Goal: Information Seeking & Learning: Check status

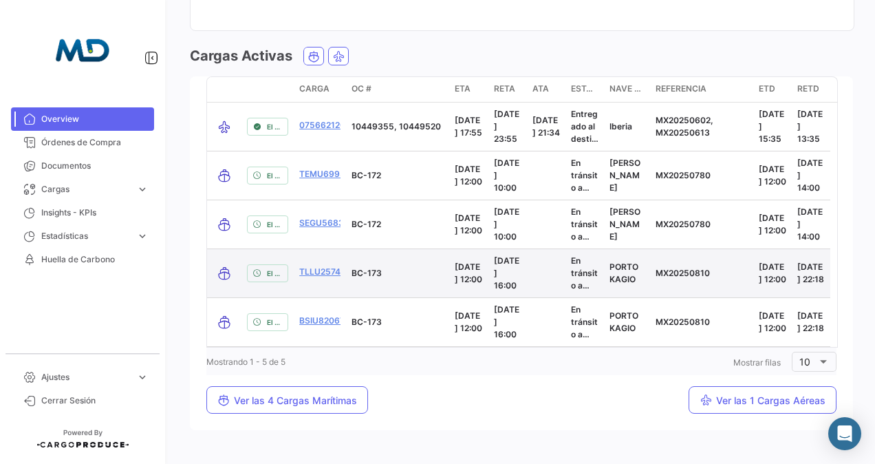
scroll to position [1370, 0]
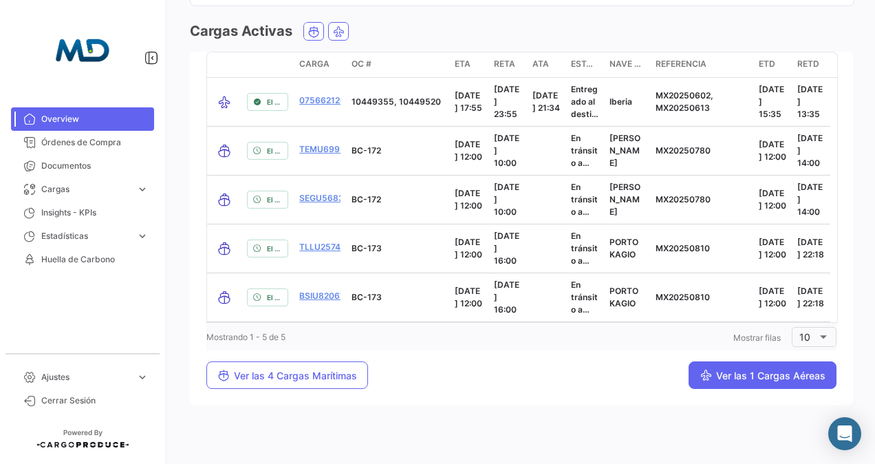
click at [767, 368] on button "Ver las 1 Cargas Aéreas" at bounding box center [763, 375] width 148 height 28
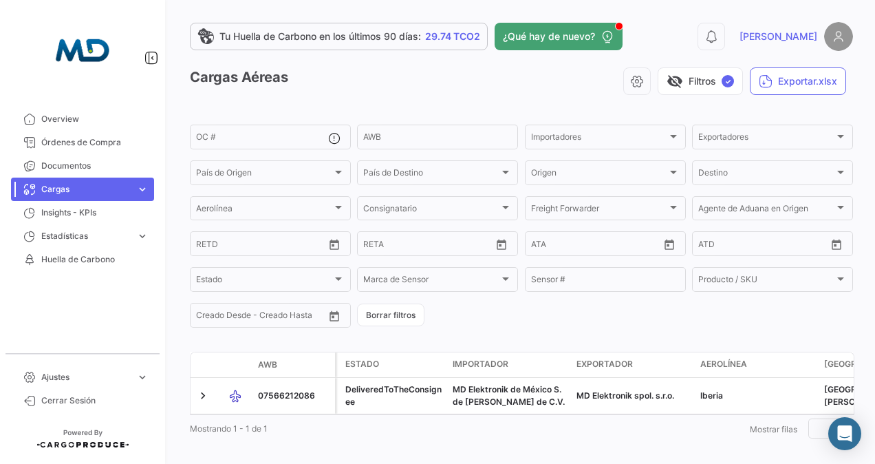
click at [138, 193] on span "expand_more" at bounding box center [142, 189] width 12 height 12
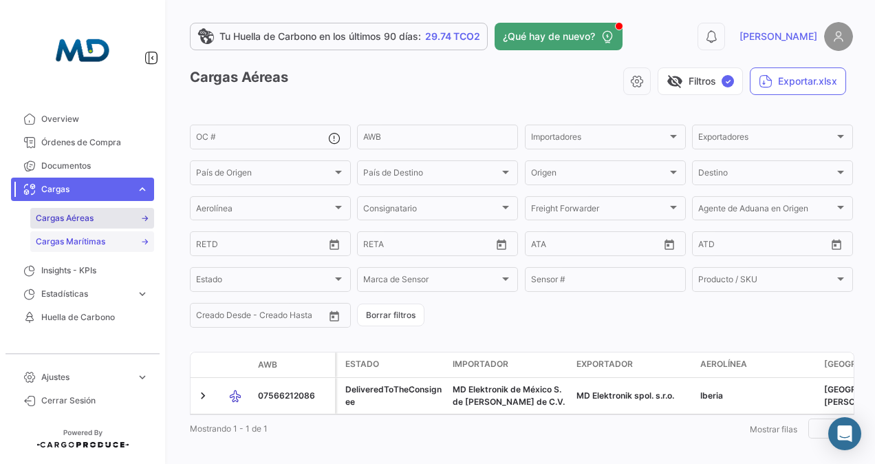
click at [96, 237] on span "Cargas Marítimas" at bounding box center [71, 241] width 70 height 12
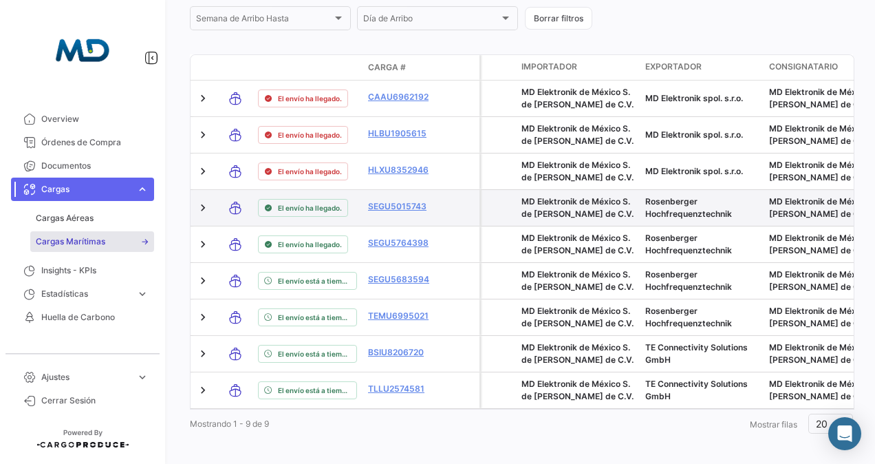
scroll to position [460, 0]
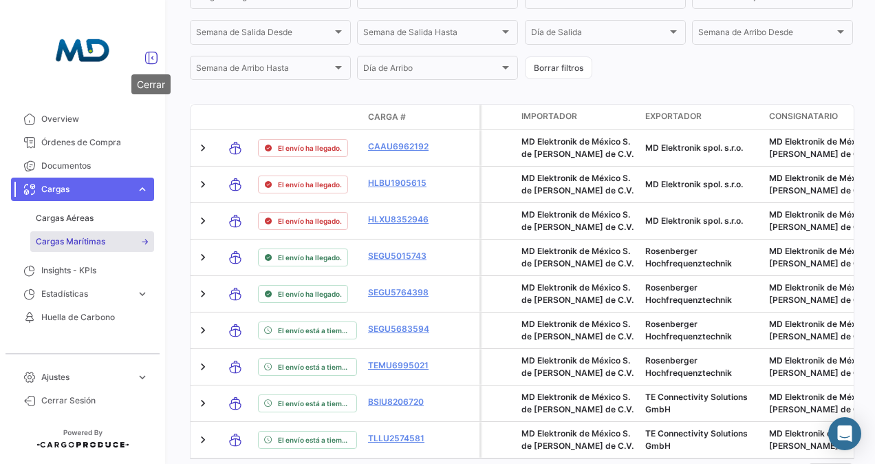
click at [153, 56] on icon at bounding box center [152, 58] width 14 height 14
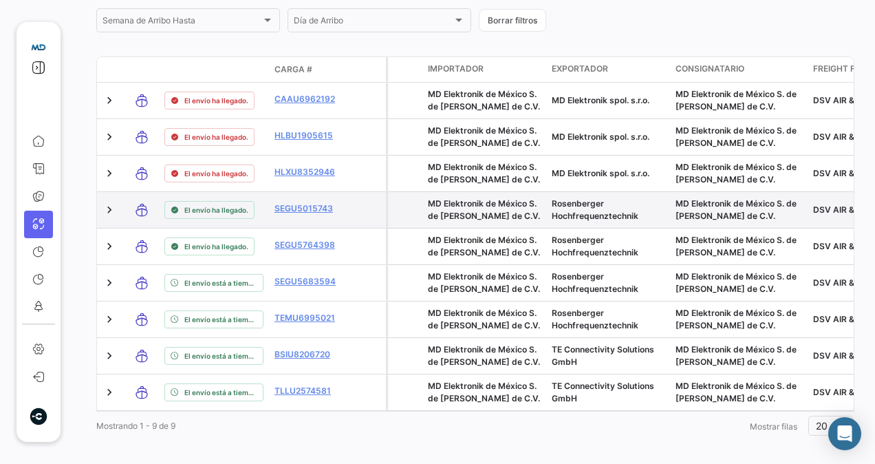
scroll to position [494, 0]
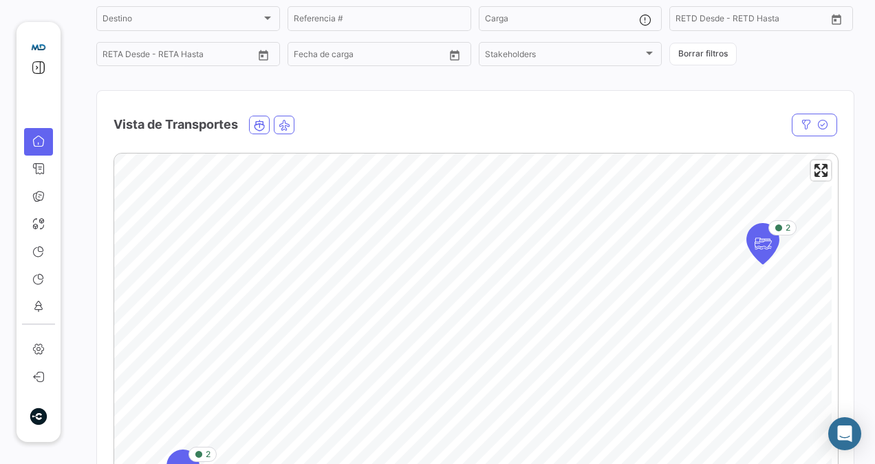
scroll to position [344, 0]
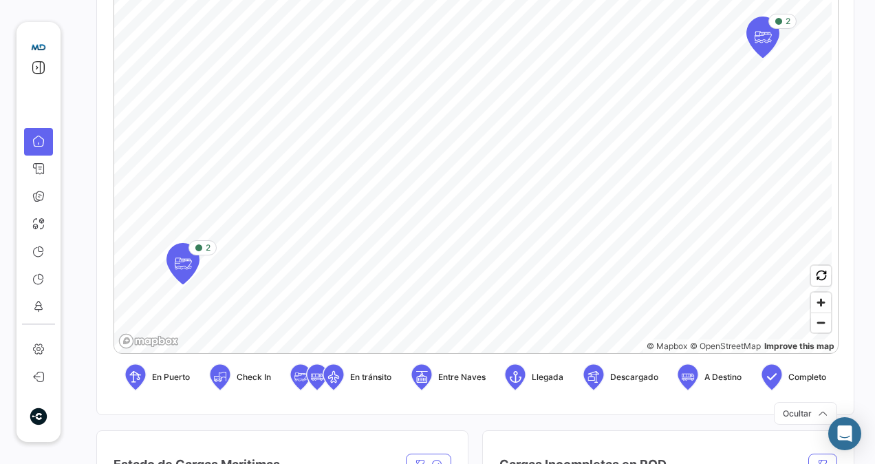
click at [138, 379] on icon at bounding box center [136, 376] width 14 height 29
click at [186, 379] on span "En Puerto" at bounding box center [171, 377] width 38 height 12
click at [185, 379] on span "En Puerto" at bounding box center [171, 377] width 38 height 12
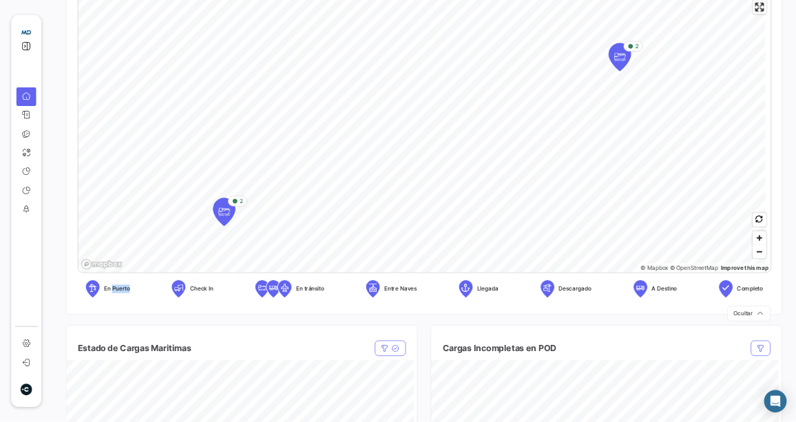
scroll to position [269, 0]
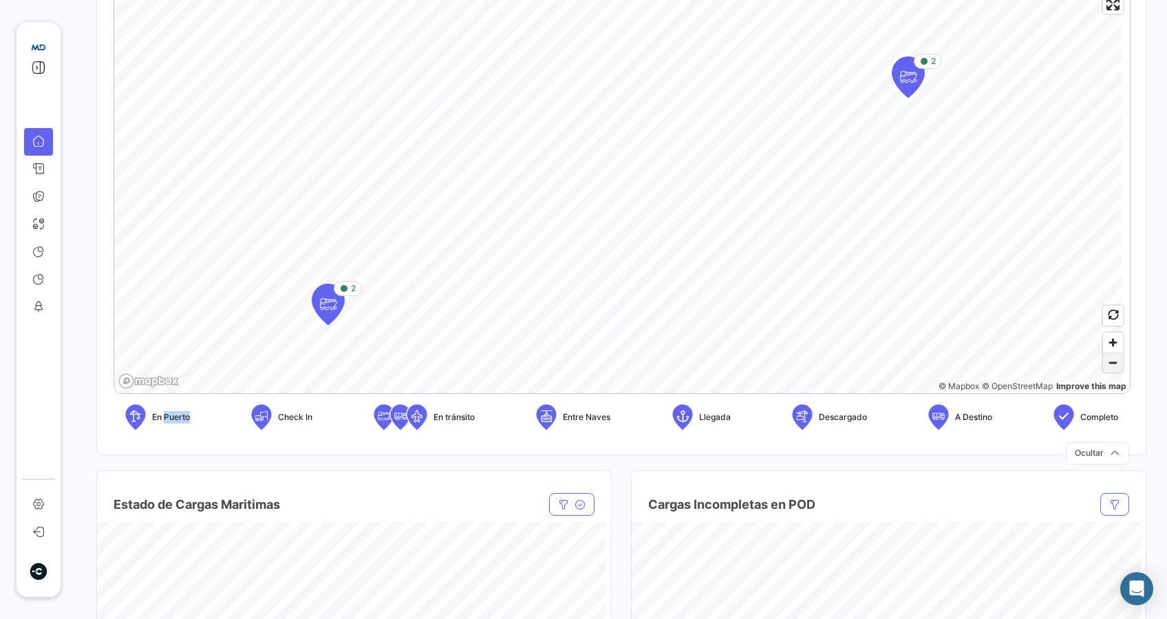
click at [875, 366] on span "Zoom out" at bounding box center [1113, 362] width 20 height 19
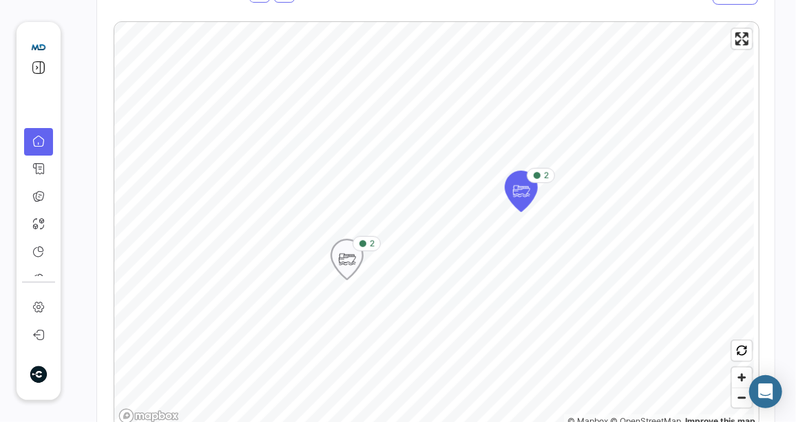
click at [363, 244] on icon "Map marker" at bounding box center [363, 244] width 8 height 8
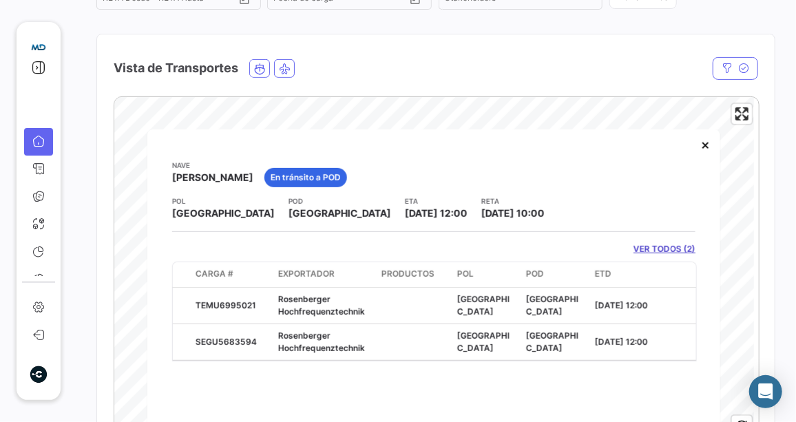
scroll to position [250, 0]
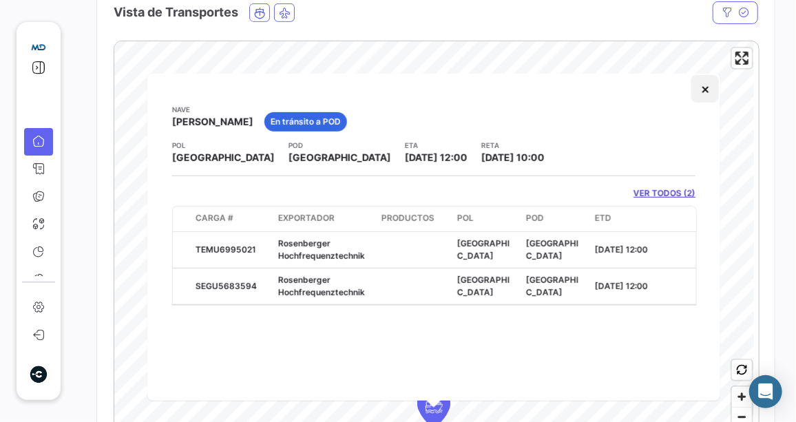
click at [705, 90] on button "×" at bounding box center [705, 89] width 28 height 28
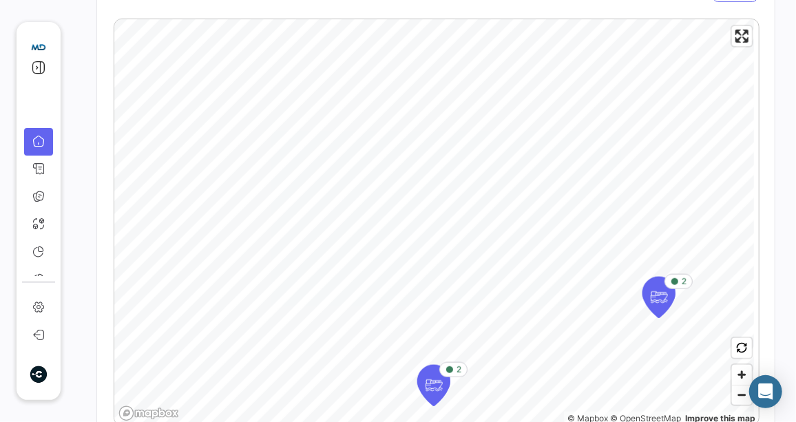
scroll to position [472, 0]
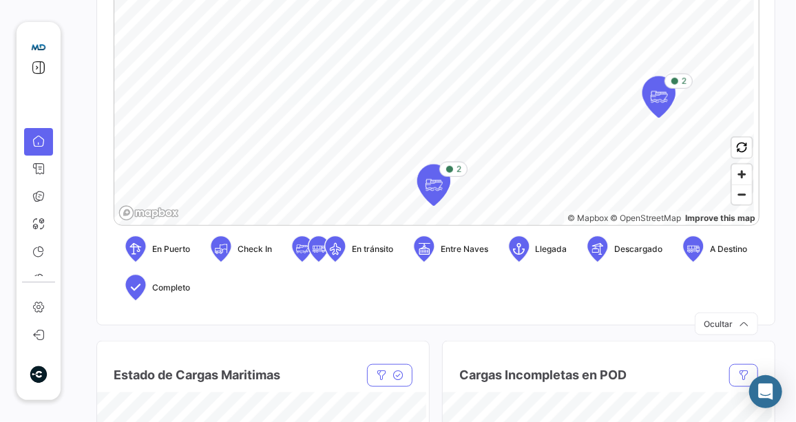
click at [161, 251] on span "En Puerto" at bounding box center [171, 249] width 38 height 12
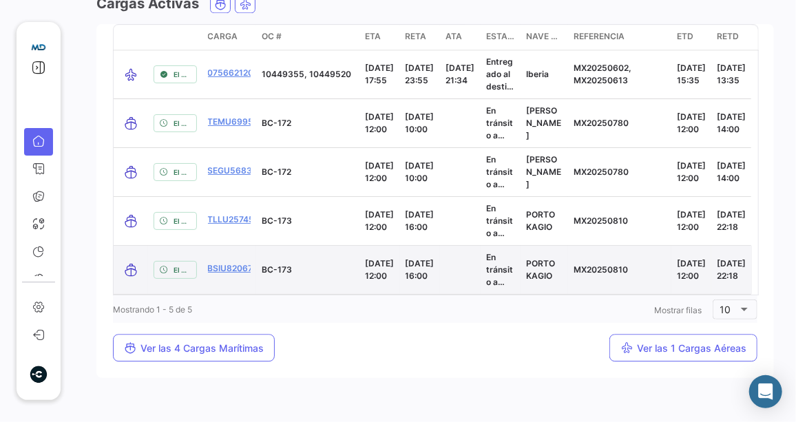
scroll to position [1410, 0]
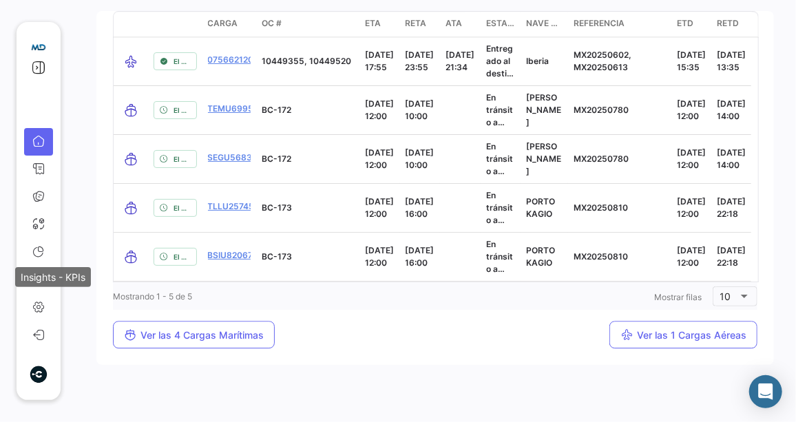
drag, startPoint x: 41, startPoint y: 256, endPoint x: 36, endPoint y: 268, distance: 12.4
click at [36, 267] on div "Insights - KPIs" at bounding box center [53, 277] width 76 height 20
click at [32, 276] on div "Insights - KPIs" at bounding box center [53, 277] width 76 height 20
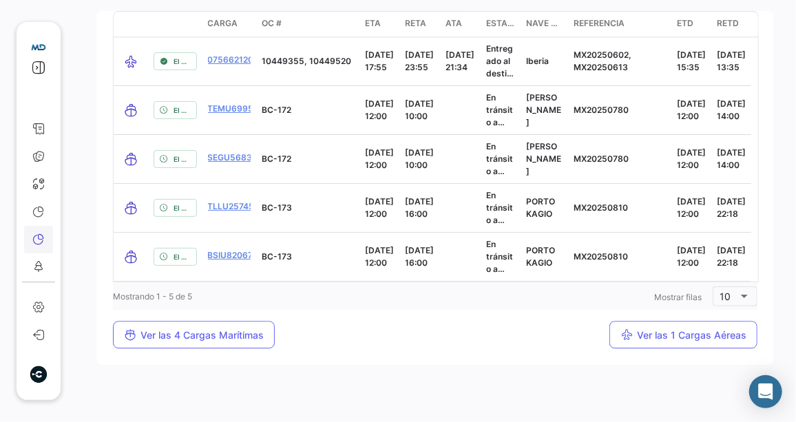
scroll to position [44, 0]
click at [40, 205] on icon at bounding box center [38, 207] width 12 height 12
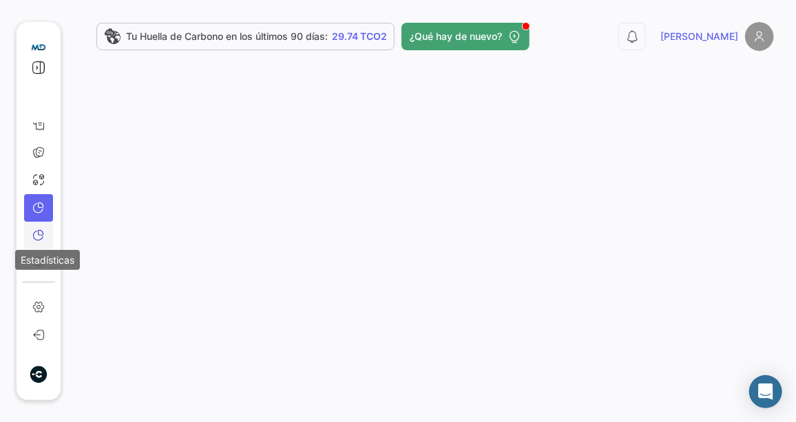
click at [36, 228] on icon at bounding box center [38, 234] width 12 height 12
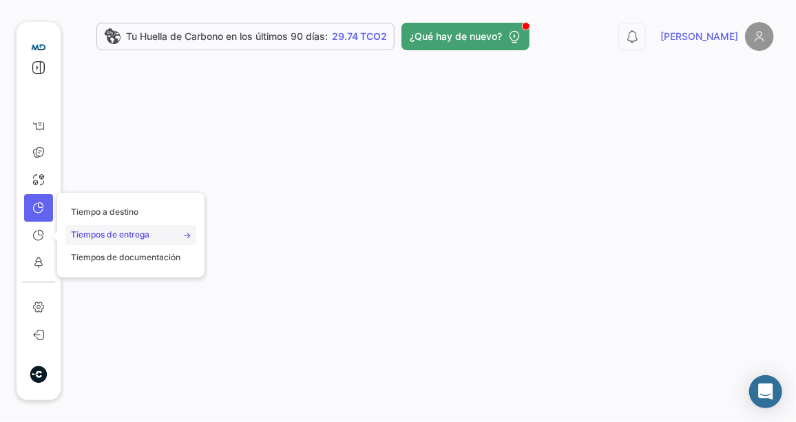
click at [130, 238] on span "Tiempos de entrega" at bounding box center [110, 234] width 78 height 12
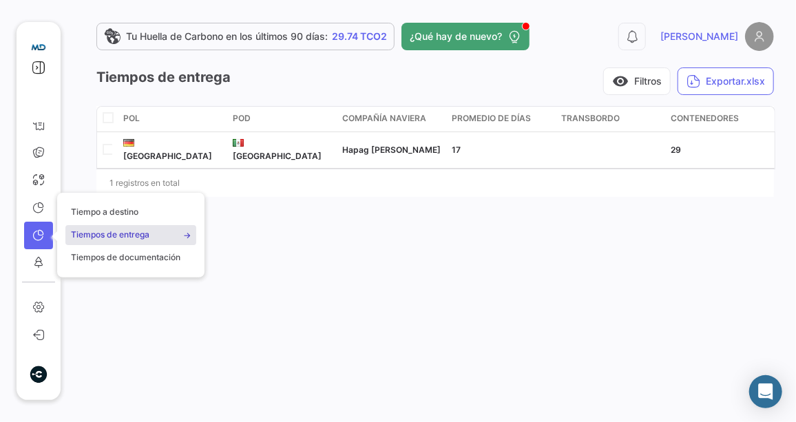
click at [221, 173] on div "1 registros en total" at bounding box center [434, 183] width 677 height 34
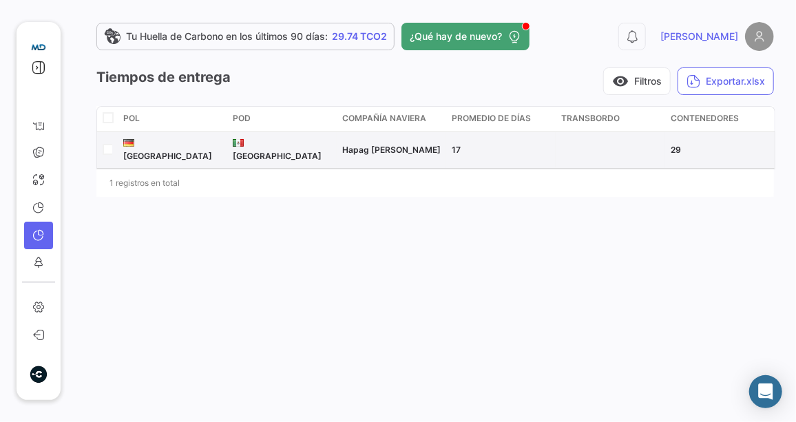
click at [147, 151] on span "[GEOGRAPHIC_DATA]" at bounding box center [167, 156] width 89 height 10
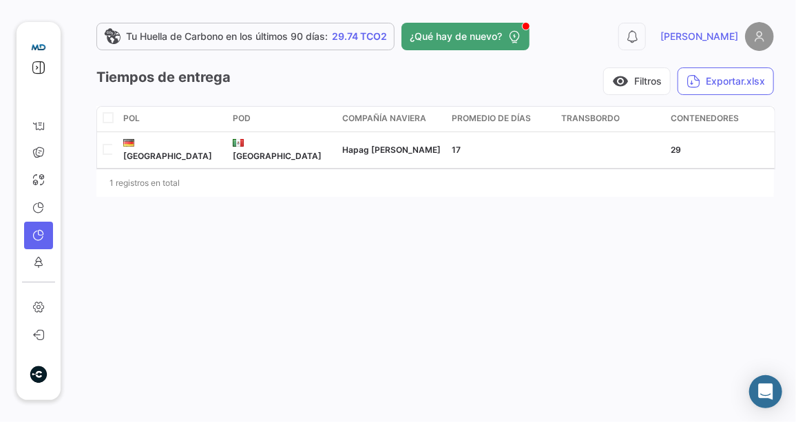
click at [110, 121] on input "checkbox" at bounding box center [107, 116] width 9 height 9
checkbox input "true"
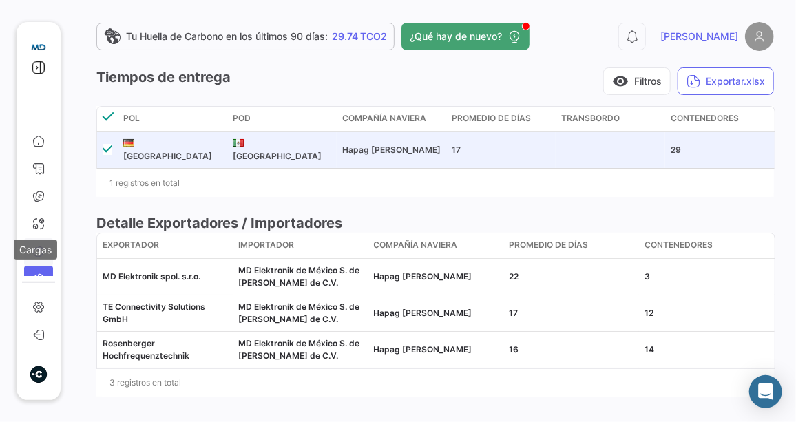
scroll to position [44, 0]
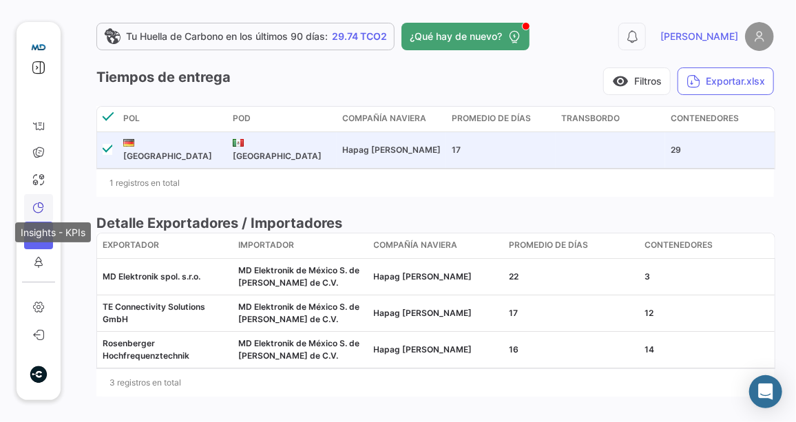
click at [38, 205] on icon at bounding box center [38, 207] width 12 height 12
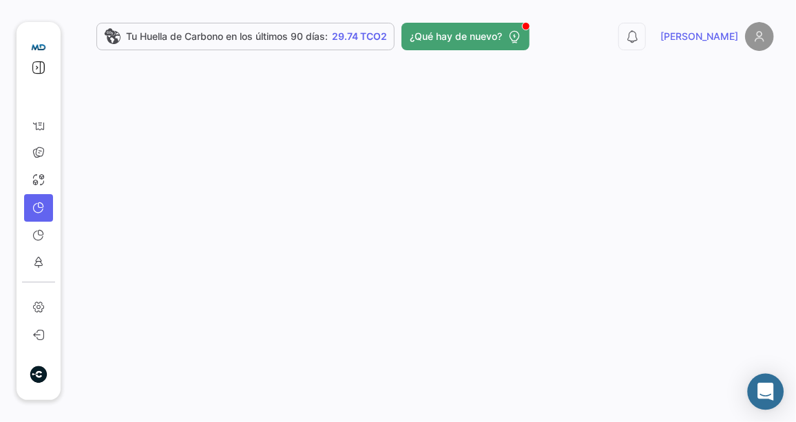
click at [763, 381] on div "Abrir Intercom Messenger" at bounding box center [765, 392] width 36 height 36
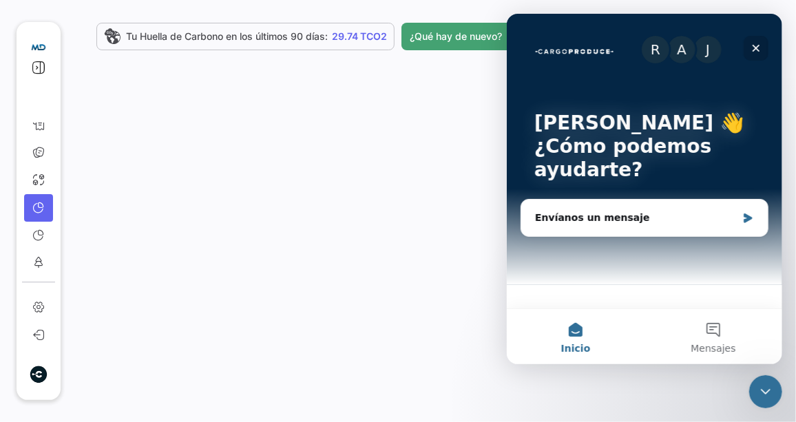
click at [747, 47] on div "Cerrar" at bounding box center [755, 48] width 25 height 25
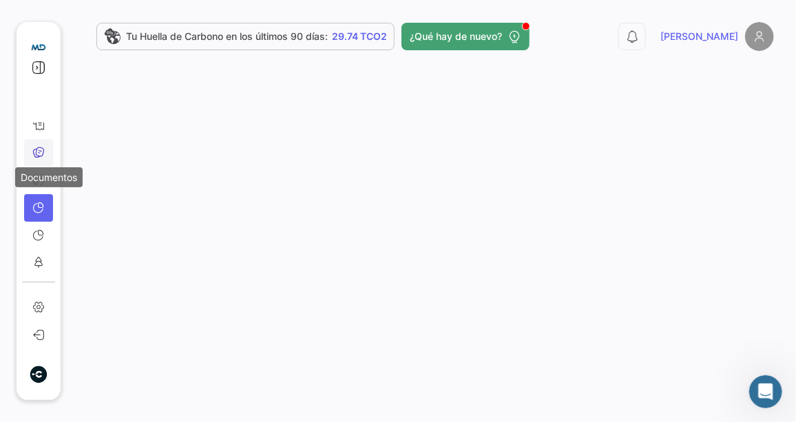
click at [36, 150] on icon at bounding box center [38, 152] width 12 height 12
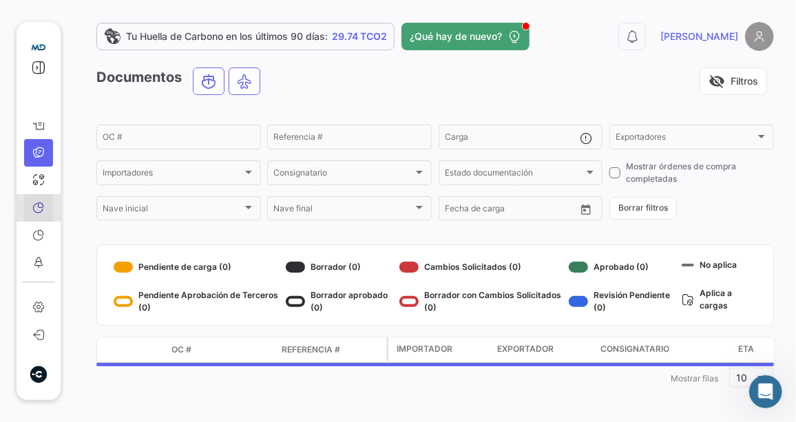
click at [44, 208] on link "Insights - KPIs" at bounding box center [38, 208] width 29 height 28
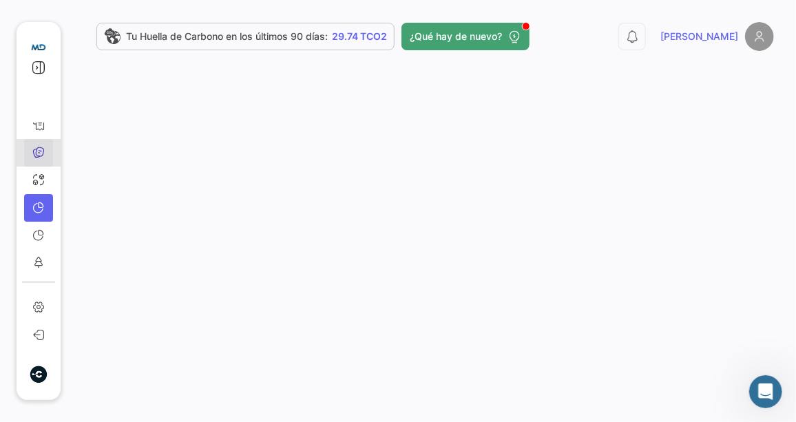
click at [41, 153] on link "Documentos" at bounding box center [38, 153] width 29 height 28
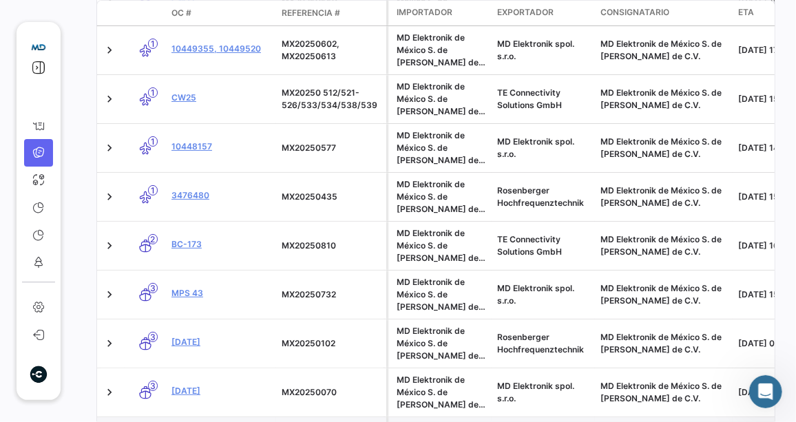
scroll to position [372, 0]
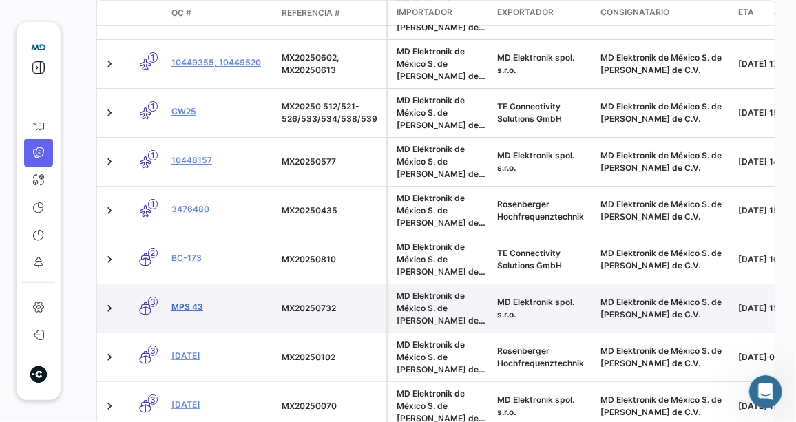
click at [183, 301] on link "MPS 43" at bounding box center [220, 307] width 99 height 12
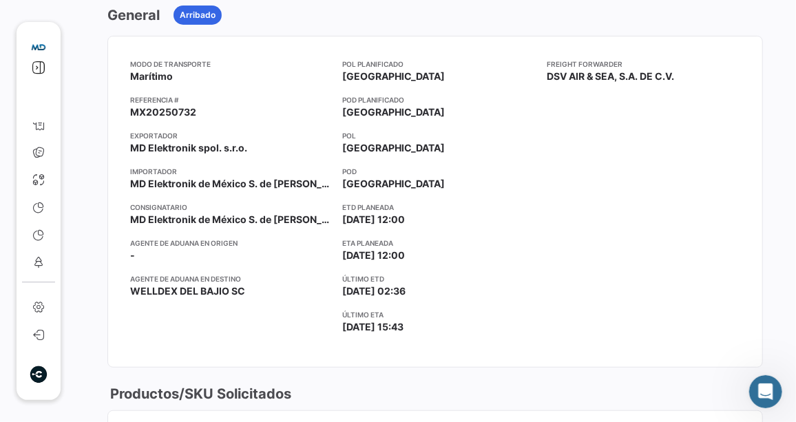
scroll to position [125, 0]
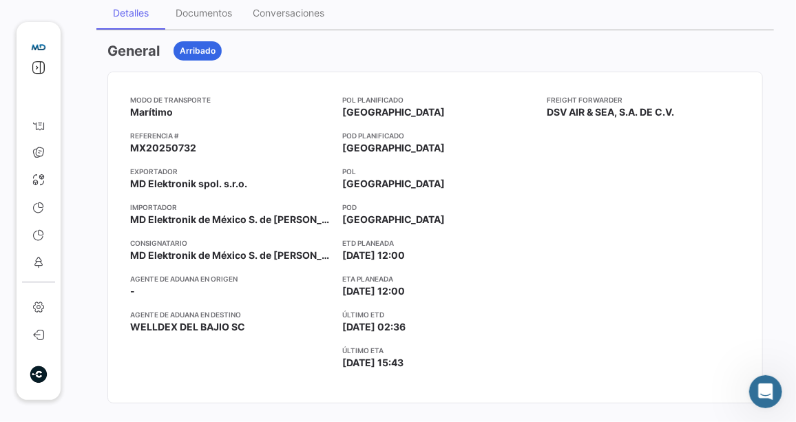
click at [489, 312] on app-card-info-title "Último ETD" at bounding box center [438, 314] width 193 height 11
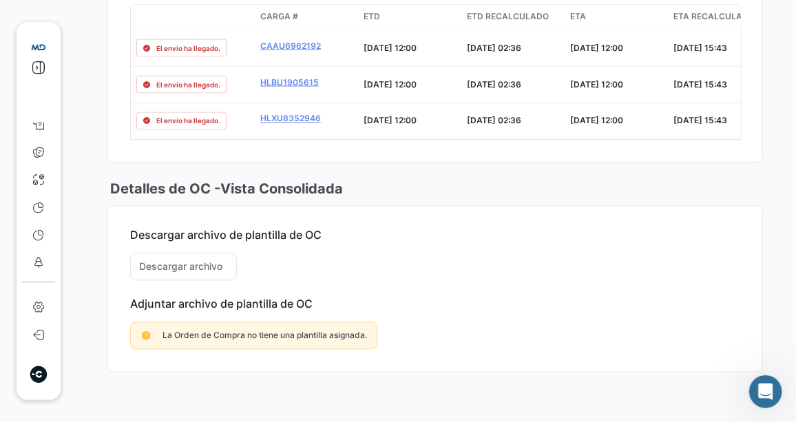
scroll to position [363, 0]
